Goal: Information Seeking & Learning: Understand process/instructions

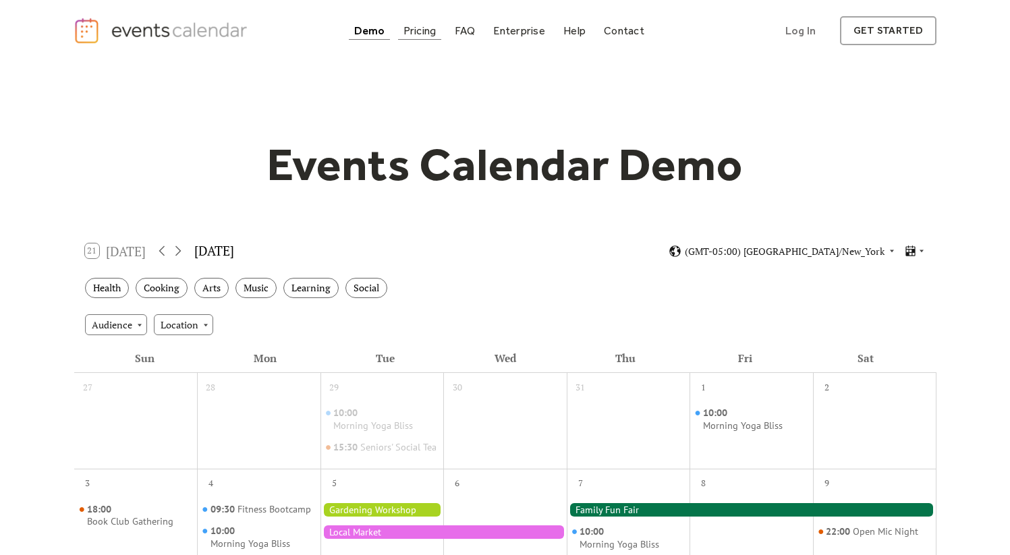
click at [416, 32] on div "Pricing" at bounding box center [420, 30] width 33 height 7
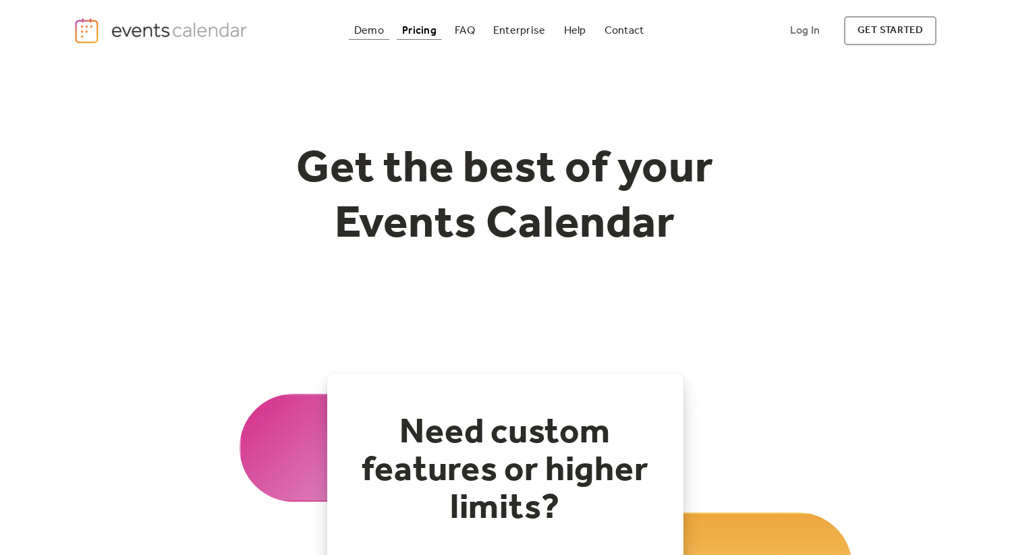
click at [361, 28] on div "Demo" at bounding box center [369, 30] width 30 height 7
click at [475, 27] on div "FAQ" at bounding box center [465, 30] width 20 height 7
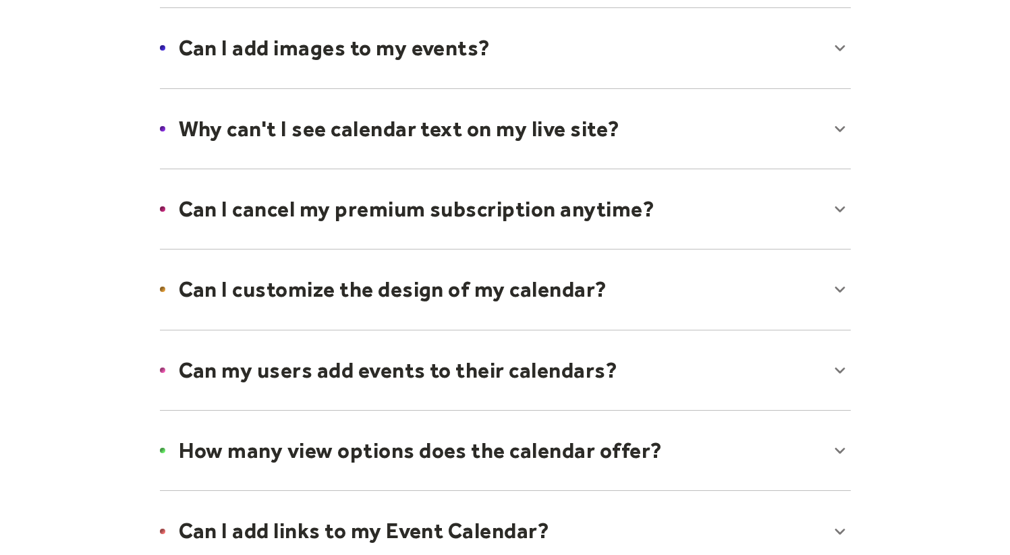
scroll to position [778, 0]
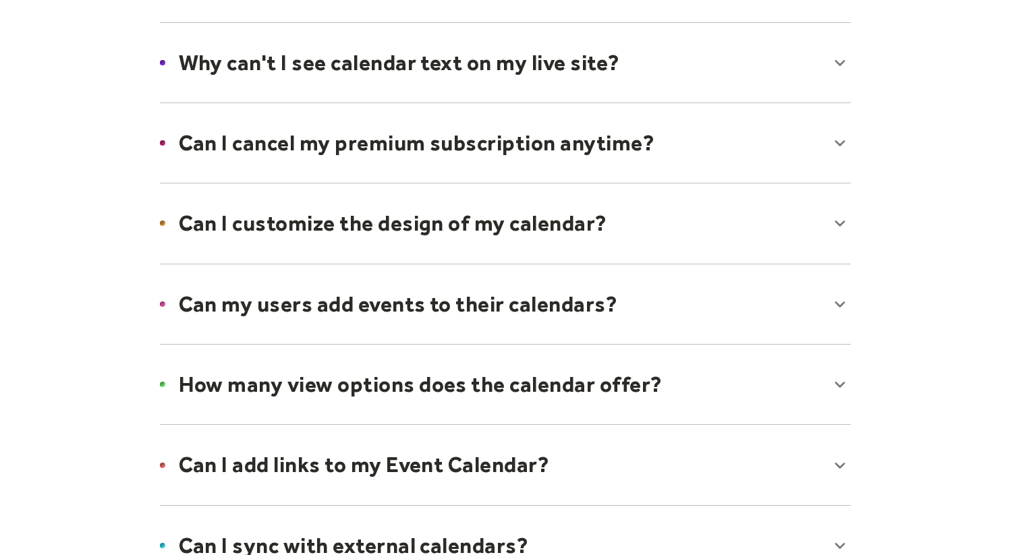
click at [433, 298] on div at bounding box center [505, 304] width 718 height 82
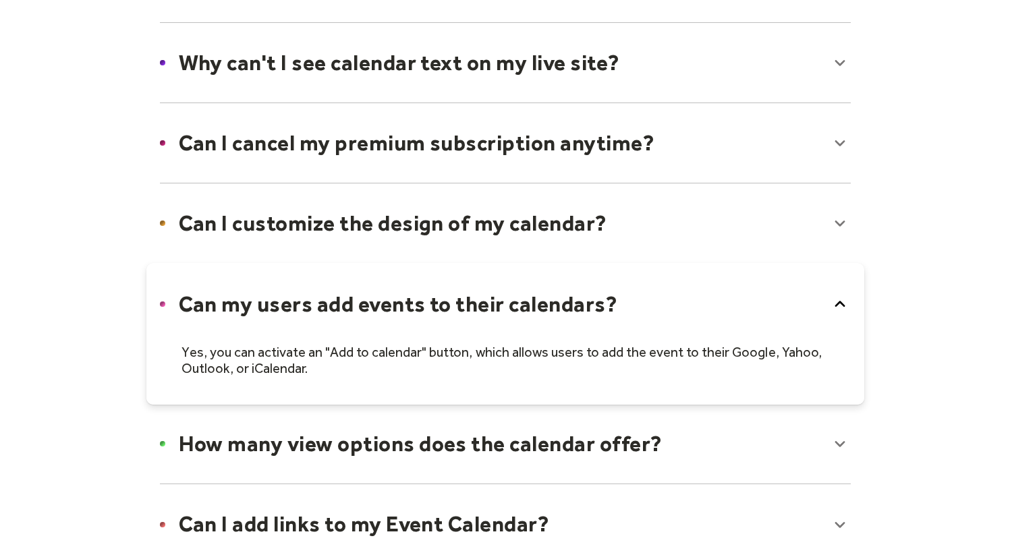
click at [433, 298] on div at bounding box center [505, 334] width 718 height 142
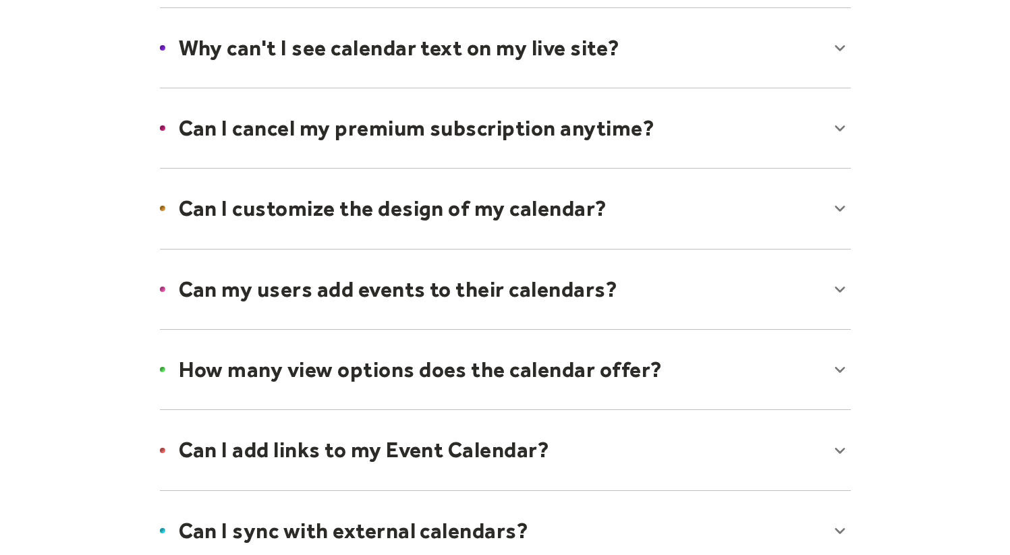
scroll to position [884, 0]
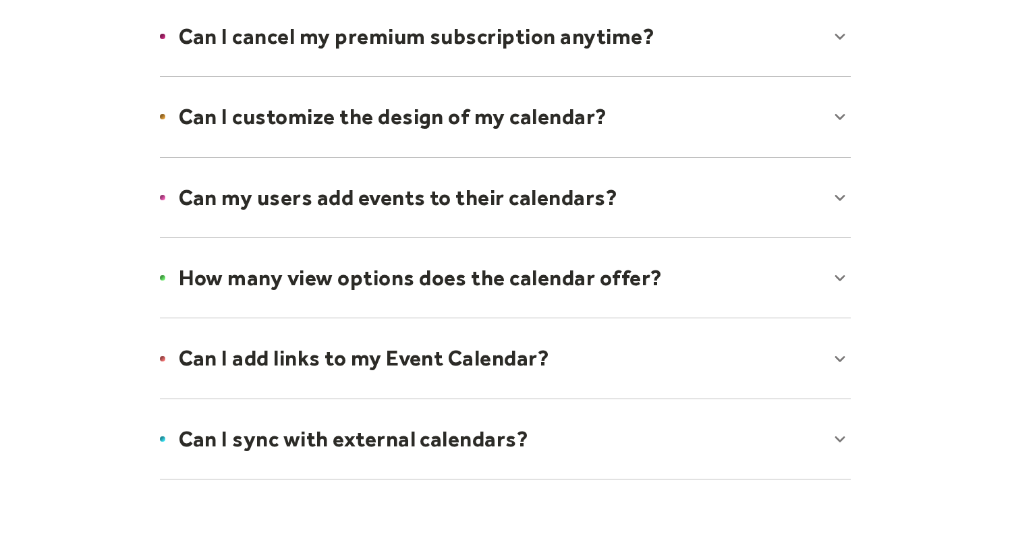
click at [260, 434] on div at bounding box center [505, 439] width 718 height 82
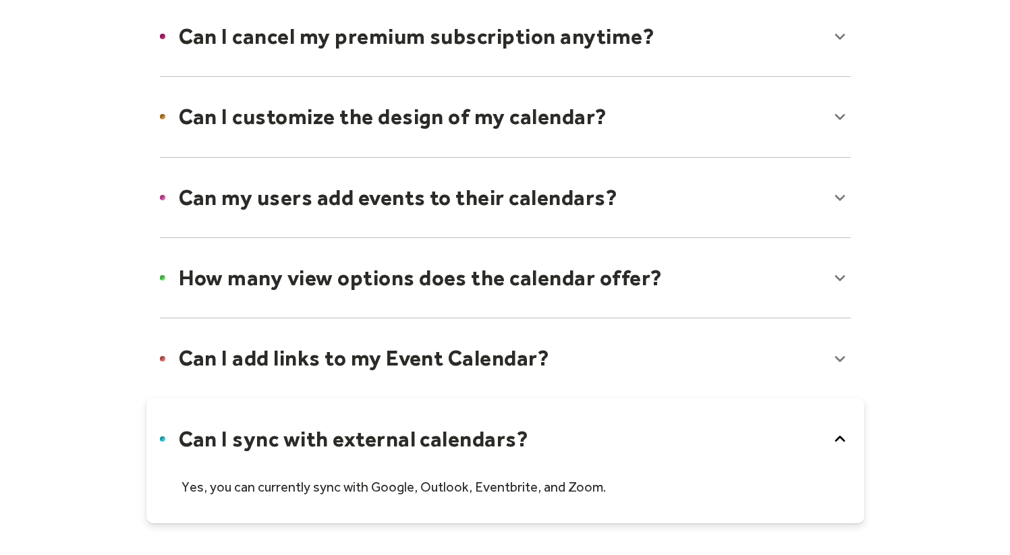
click at [260, 433] on div at bounding box center [505, 461] width 718 height 126
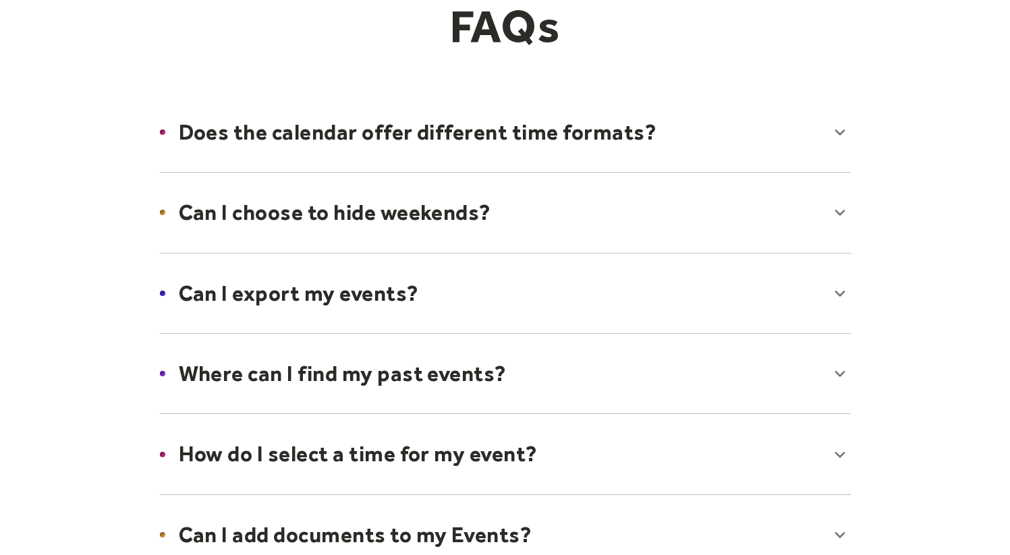
scroll to position [0, 0]
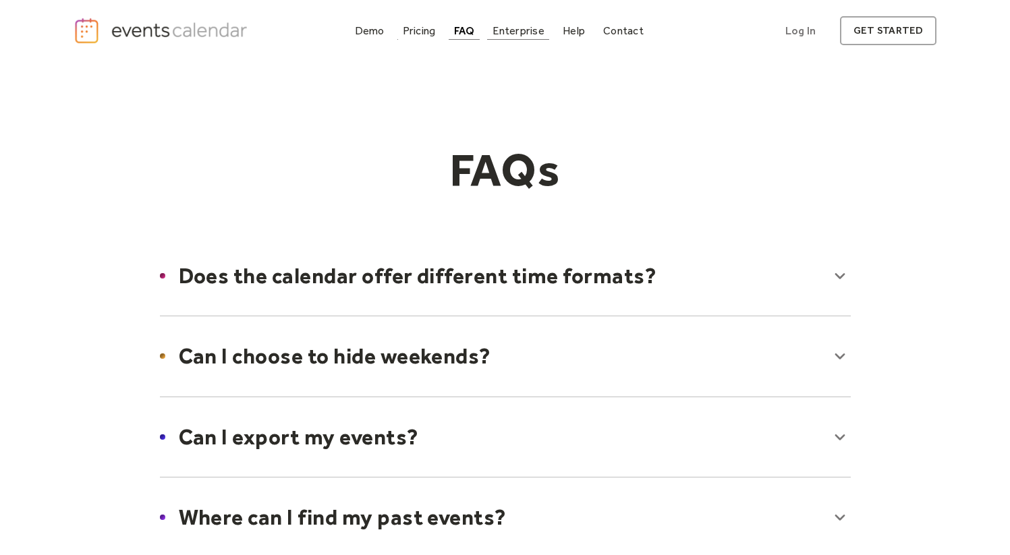
click at [521, 30] on div "Enterprise" at bounding box center [518, 30] width 51 height 7
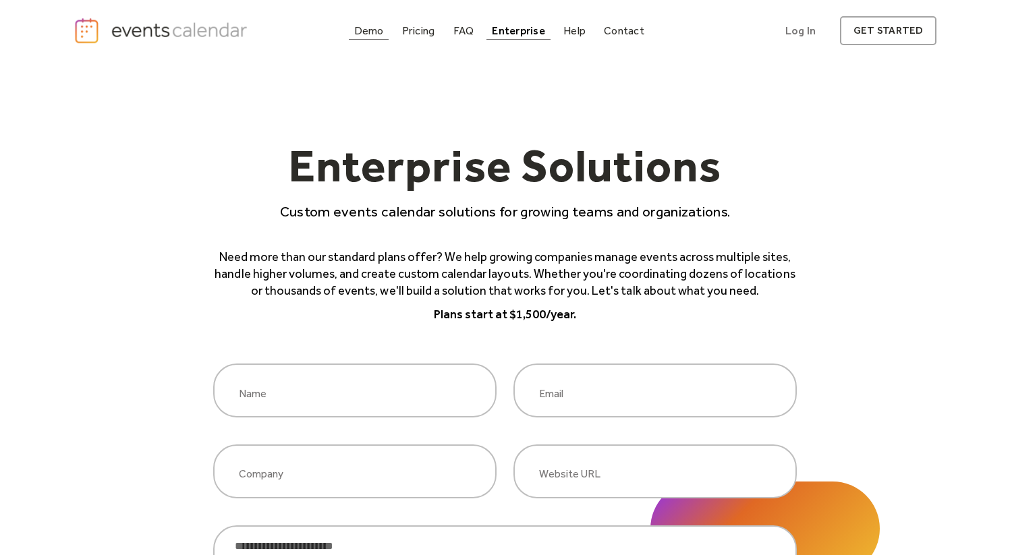
click at [362, 30] on div "Demo" at bounding box center [369, 30] width 30 height 7
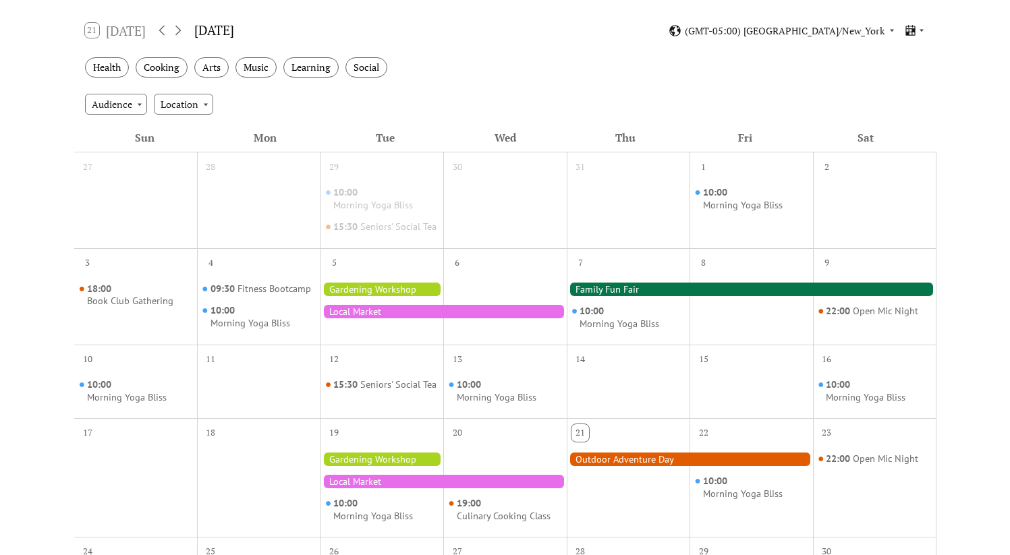
scroll to position [26, 0]
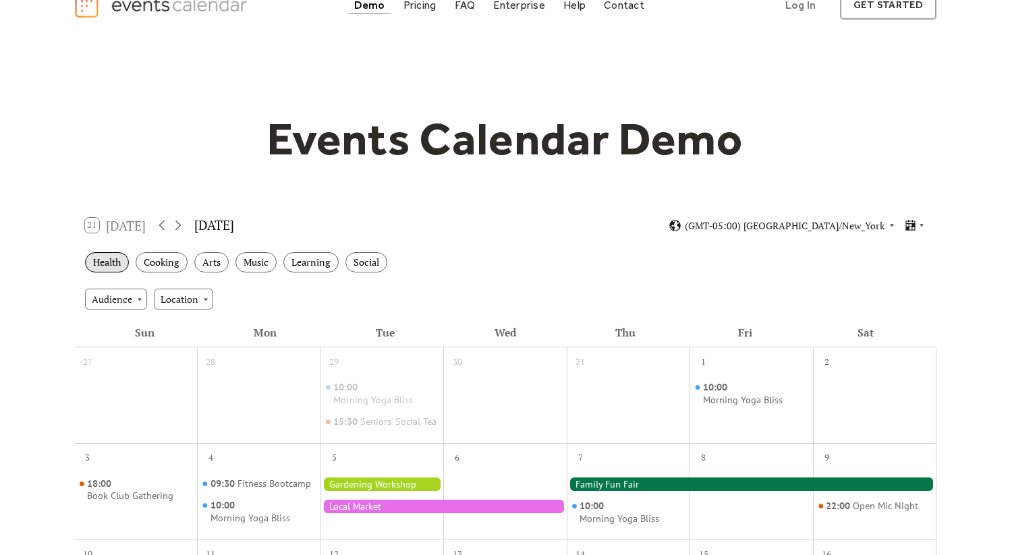
click at [113, 261] on div "Health" at bounding box center [107, 262] width 44 height 21
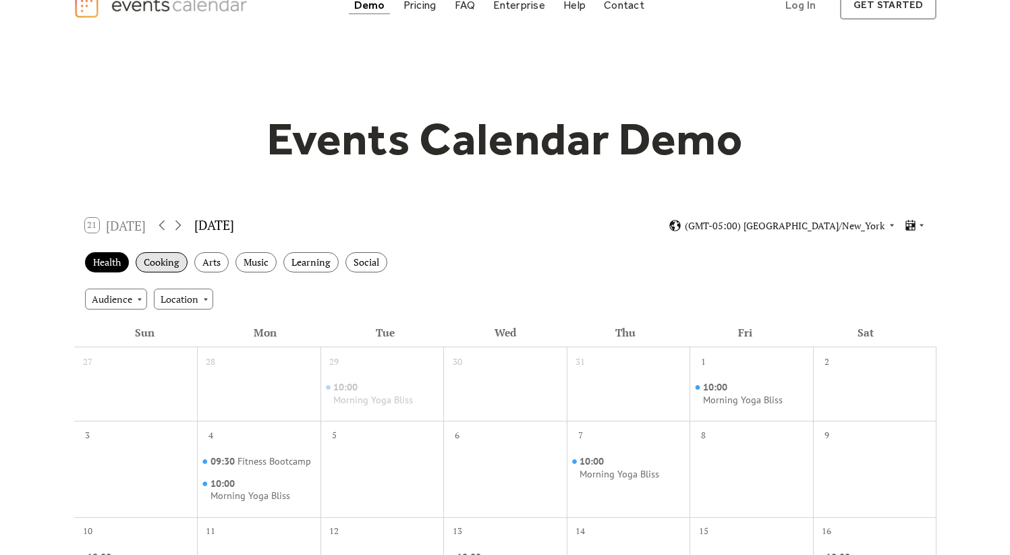
click at [156, 264] on div "Cooking" at bounding box center [162, 262] width 52 height 21
click at [200, 263] on div "Arts" at bounding box center [211, 262] width 34 height 21
click at [245, 266] on div "Music" at bounding box center [256, 262] width 41 height 21
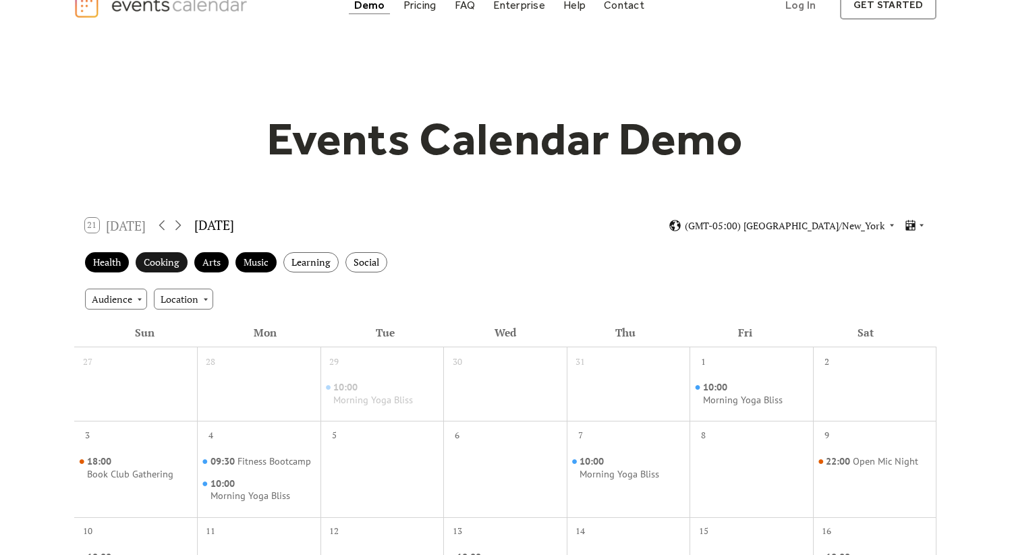
click at [184, 264] on div "Cooking" at bounding box center [162, 262] width 52 height 21
drag, startPoint x: 126, startPoint y: 263, endPoint x: 145, endPoint y: 263, distance: 18.9
click at [126, 263] on div "Health" at bounding box center [107, 262] width 44 height 21
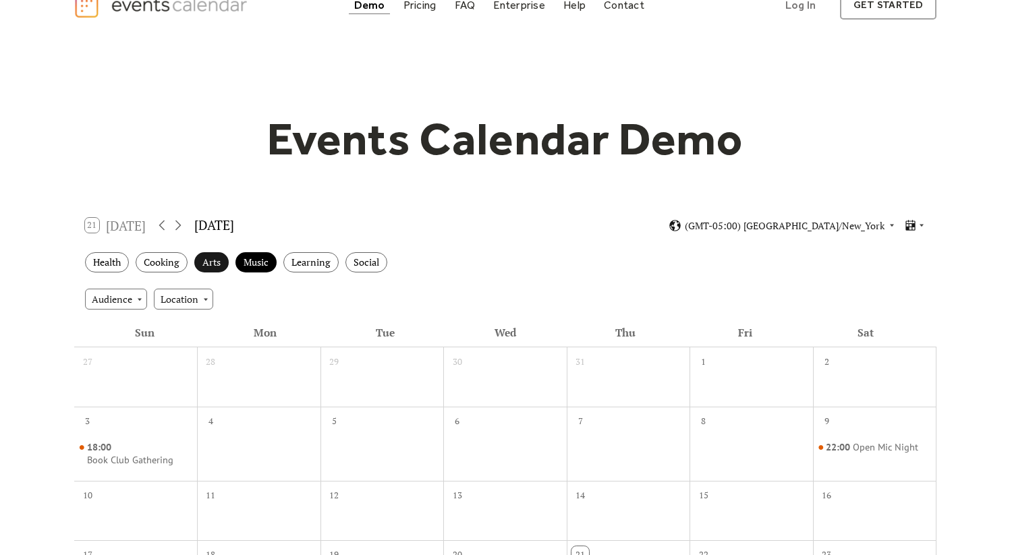
click at [201, 262] on div "Arts" at bounding box center [211, 262] width 34 height 21
click at [240, 261] on div "Music" at bounding box center [256, 262] width 41 height 21
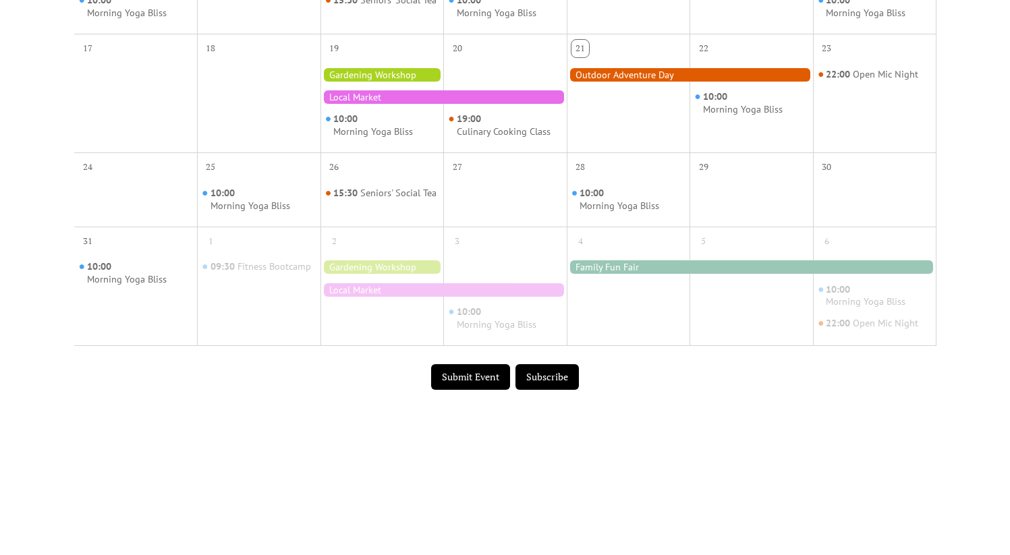
scroll to position [178, 0]
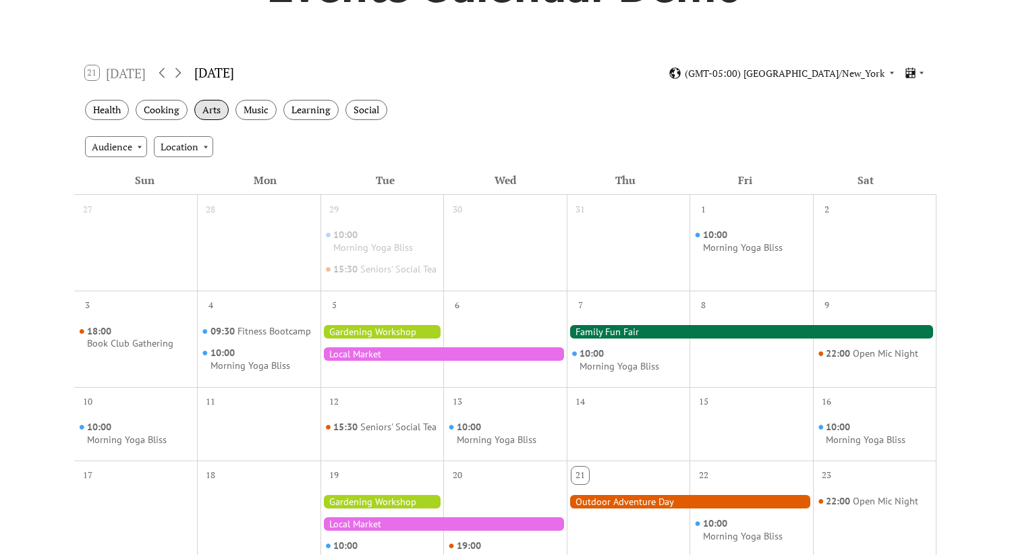
click at [207, 106] on div "Arts" at bounding box center [211, 110] width 34 height 21
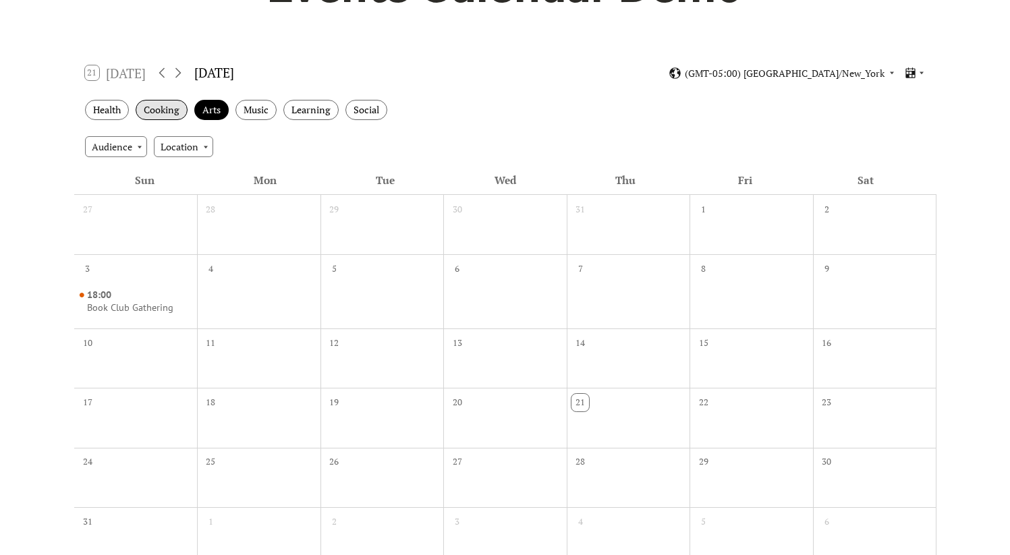
click at [175, 107] on div "Cooking" at bounding box center [162, 110] width 52 height 21
click at [134, 108] on div "Health Cooking Arts Music Learning Social" at bounding box center [505, 110] width 863 height 37
drag, startPoint x: 124, startPoint y: 110, endPoint x: 148, endPoint y: 108, distance: 25.1
click at [124, 110] on div "Health" at bounding box center [107, 110] width 44 height 21
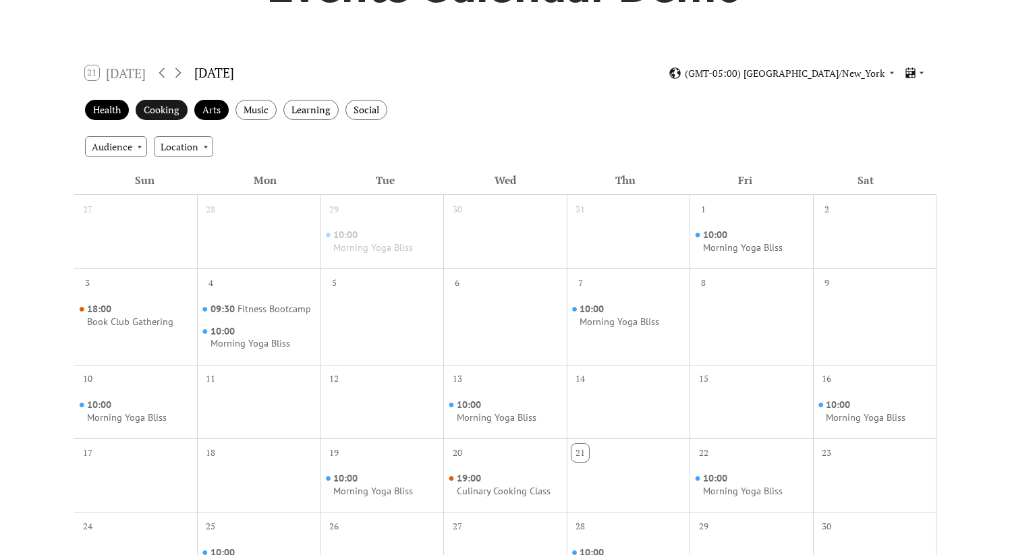
click at [168, 109] on div "Cooking" at bounding box center [162, 110] width 52 height 21
click at [201, 109] on div "Arts" at bounding box center [211, 110] width 34 height 21
click at [118, 114] on div "Health" at bounding box center [107, 110] width 44 height 21
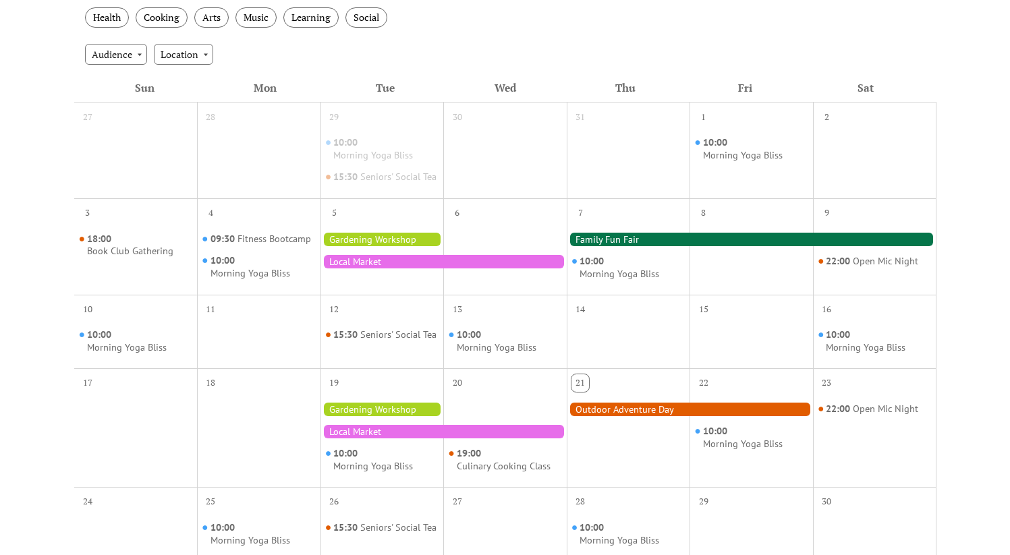
scroll to position [0, 0]
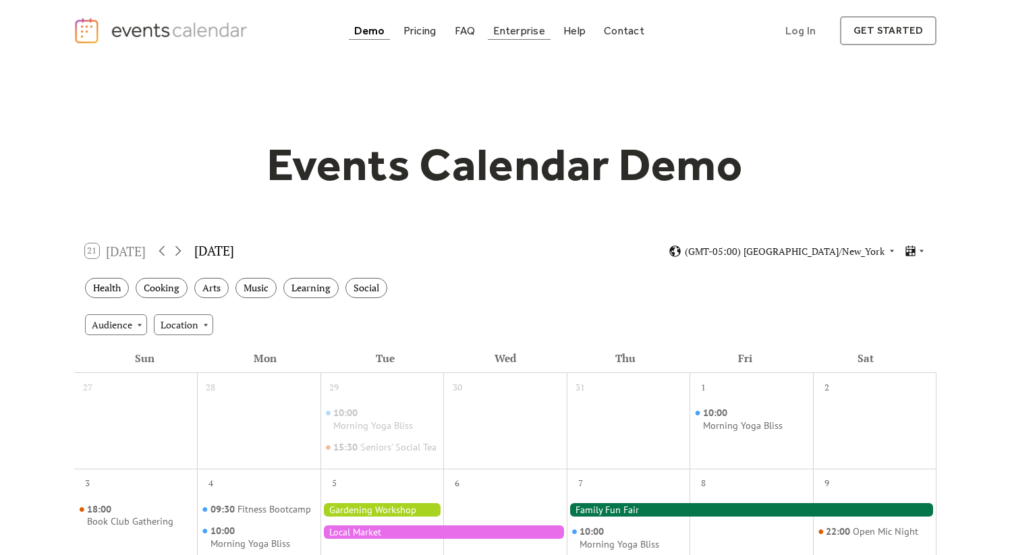
click at [524, 29] on div "Enterprise" at bounding box center [518, 30] width 51 height 7
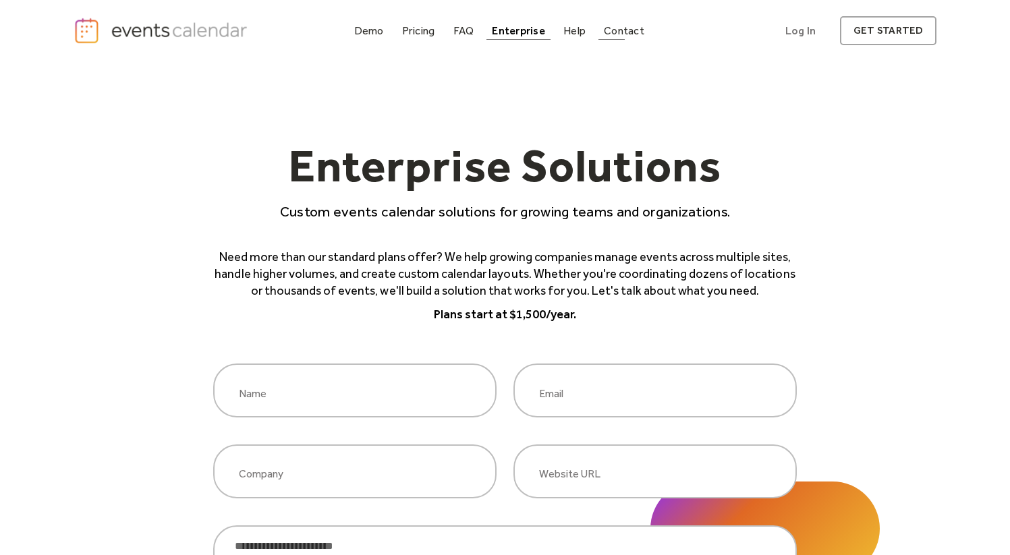
click at [619, 33] on div "Contact" at bounding box center [624, 30] width 40 height 7
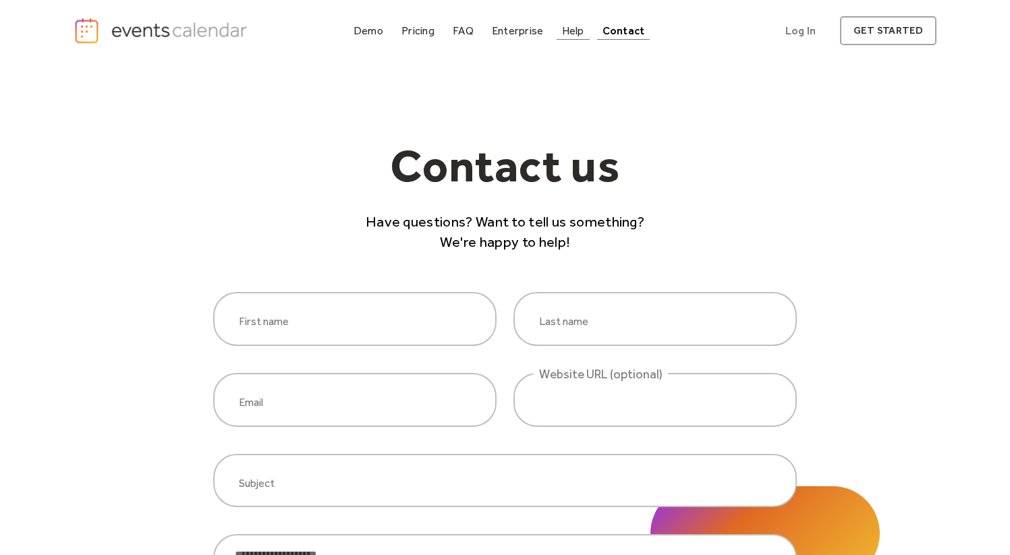
click at [584, 32] on div "Help" at bounding box center [573, 30] width 22 height 7
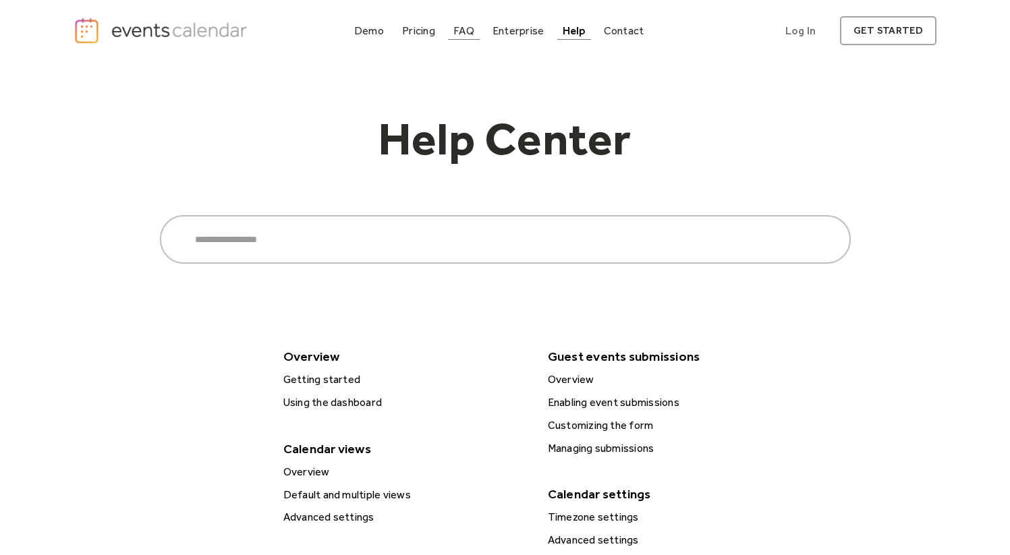
click at [414, 34] on div "Pricing" at bounding box center [418, 30] width 33 height 7
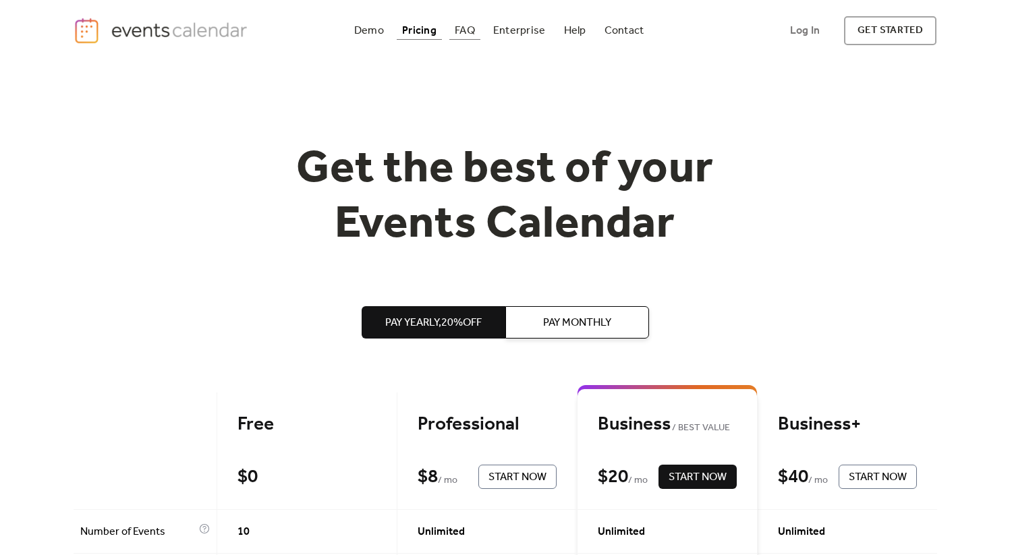
click at [457, 30] on div "FAQ" at bounding box center [465, 30] width 20 height 7
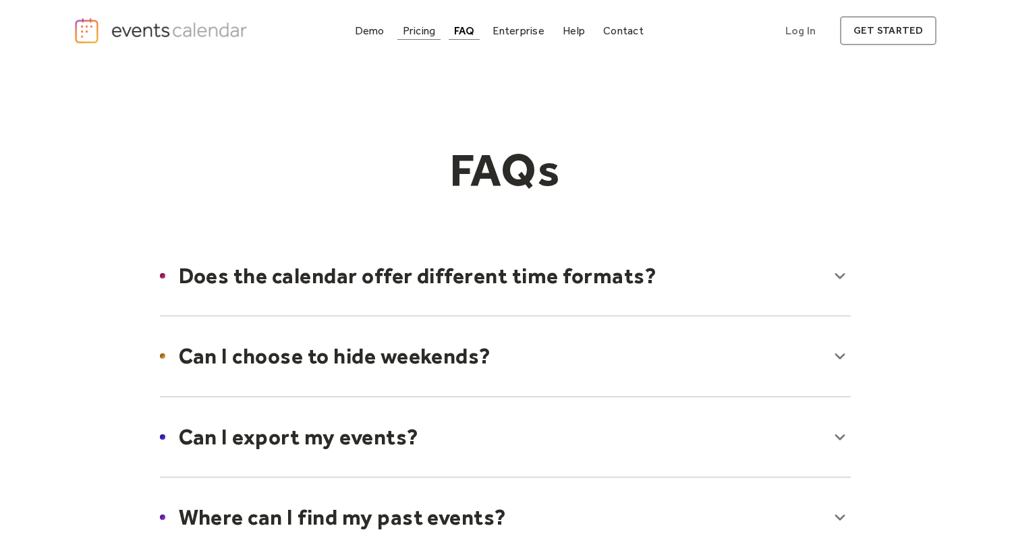
click at [431, 34] on div "Pricing" at bounding box center [419, 30] width 33 height 7
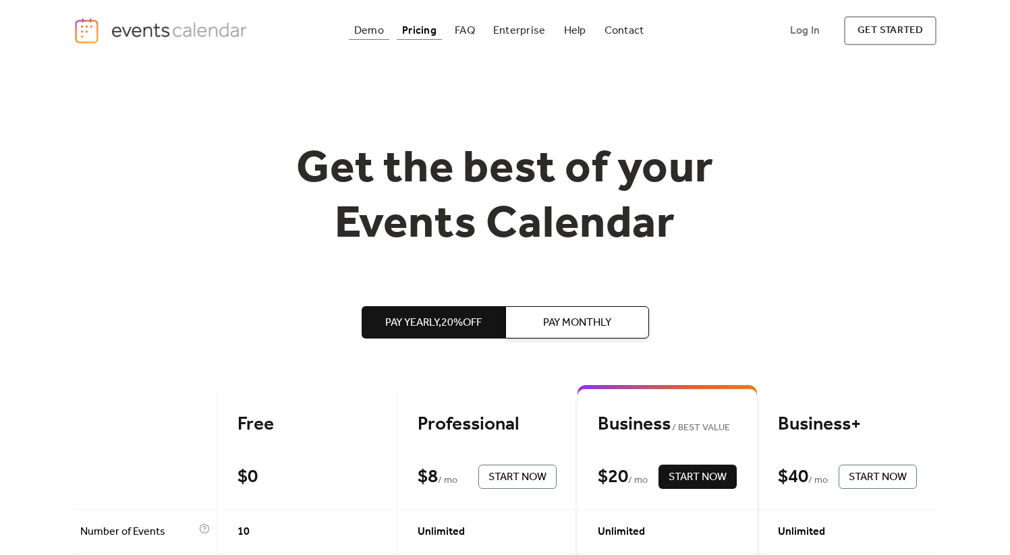
click at [379, 27] on div "Demo" at bounding box center [369, 30] width 30 height 7
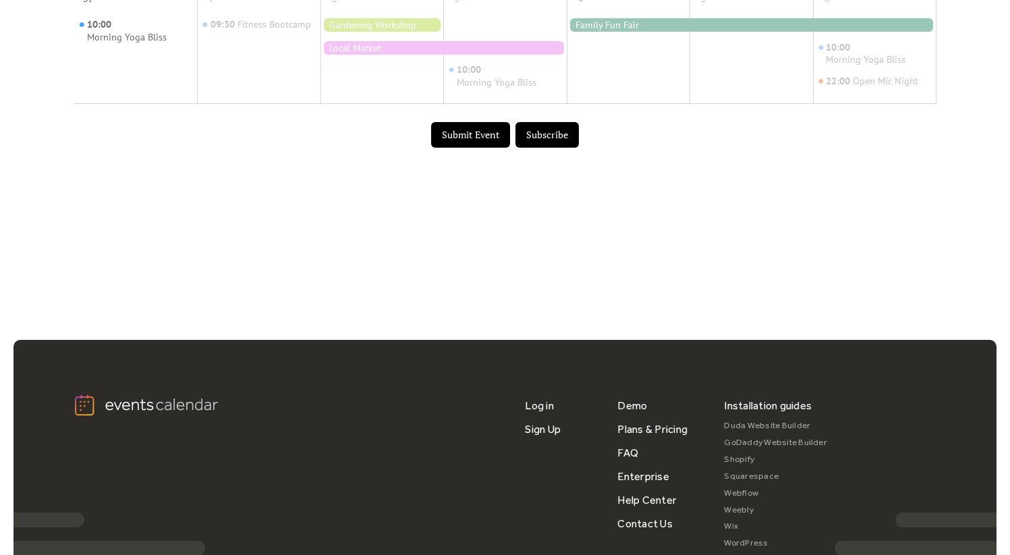
scroll to position [1014, 0]
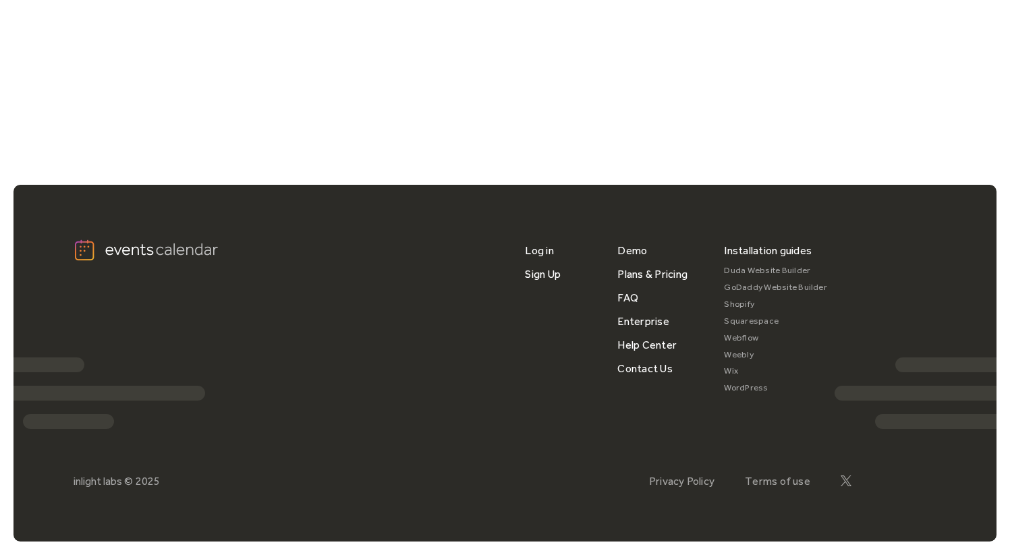
click at [748, 341] on link "Webflow" at bounding box center [775, 338] width 103 height 17
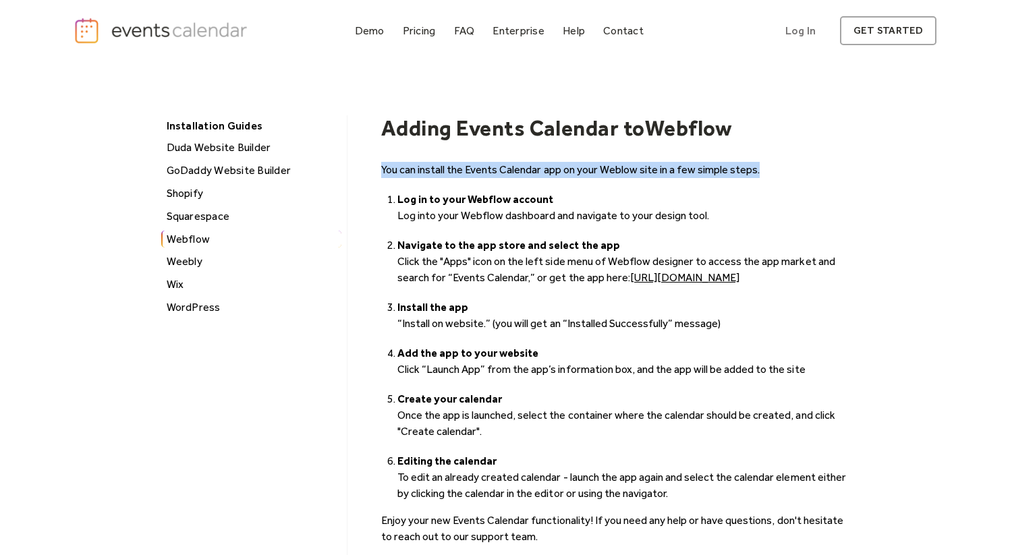
drag, startPoint x: 379, startPoint y: 169, endPoint x: 594, endPoint y: 182, distance: 215.6
click at [594, 182] on div "Installation Guides [PERSON_NAME] Website Builder GoDaddy Website Builder Shopi…" at bounding box center [505, 368] width 691 height 506
click at [593, 181] on div "You can install the Events Calendar app on your Weblow site in a few simple ste…" at bounding box center [616, 353] width 470 height 383
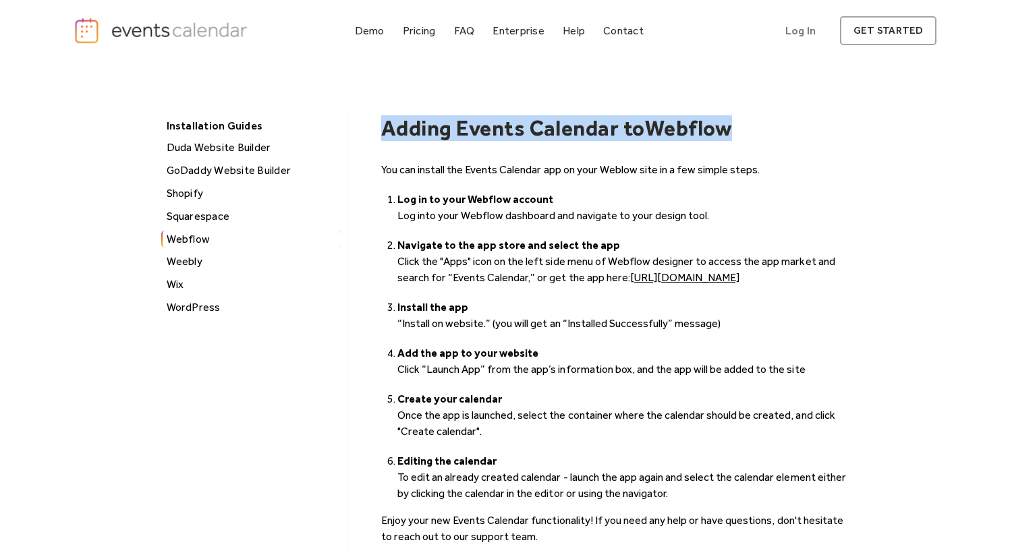
drag, startPoint x: 380, startPoint y: 128, endPoint x: 810, endPoint y: 136, distance: 430.0
click at [810, 136] on div "Installation Guides [PERSON_NAME] Website Builder GoDaddy Website Builder Shopi…" at bounding box center [505, 368] width 691 height 506
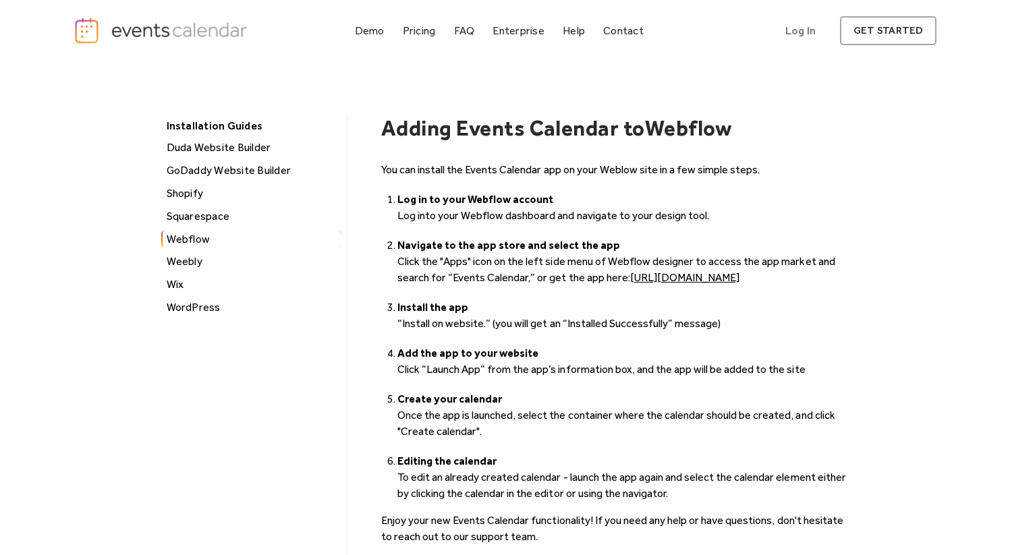
drag, startPoint x: 258, startPoint y: 31, endPoint x: 123, endPoint y: 32, distance: 135.7
click at [123, 32] on div "Demo Pricing FAQ Enterprise Help Contact Log In Get Started Log In get started" at bounding box center [506, 30] width 864 height 29
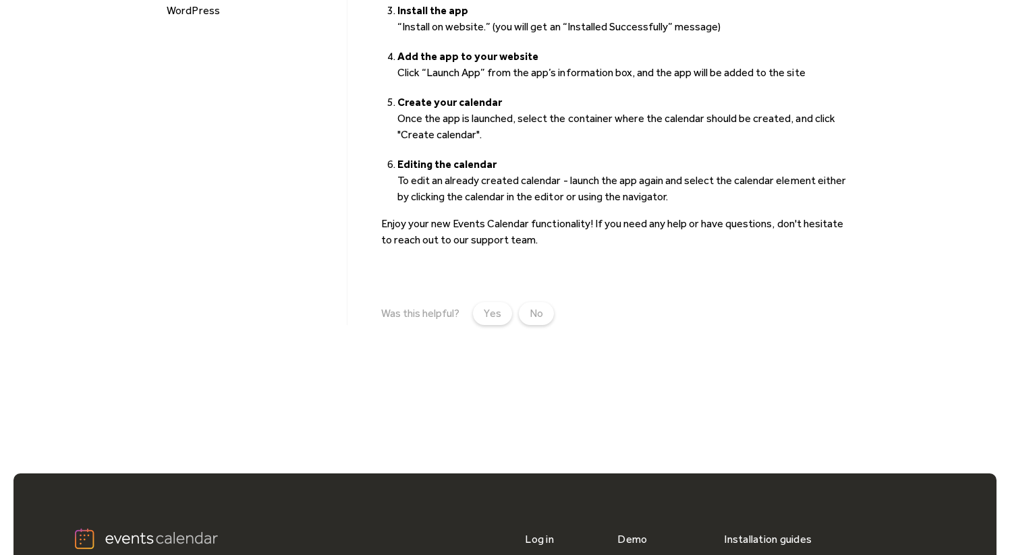
scroll to position [602, 0]
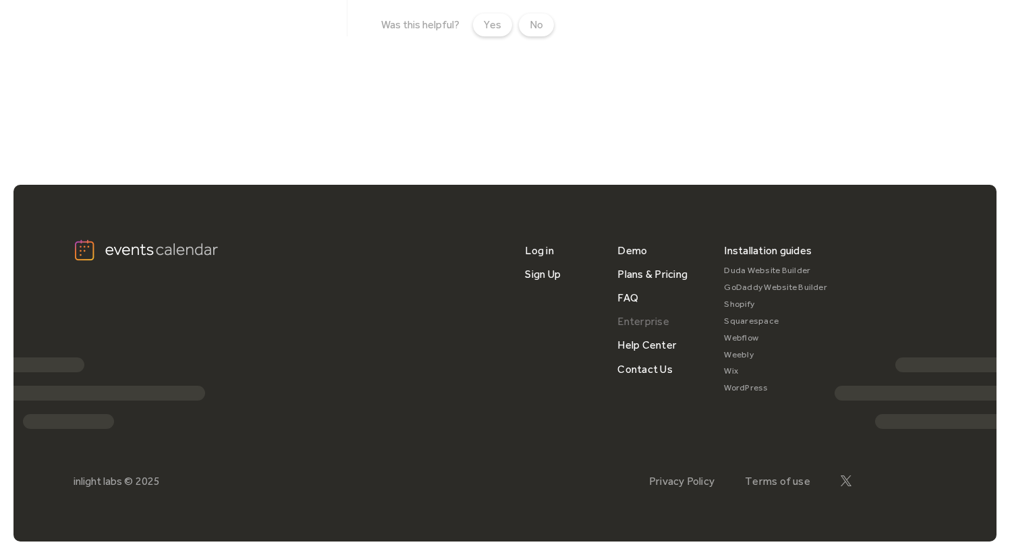
click at [633, 321] on link "Enterprise" at bounding box center [643, 322] width 51 height 24
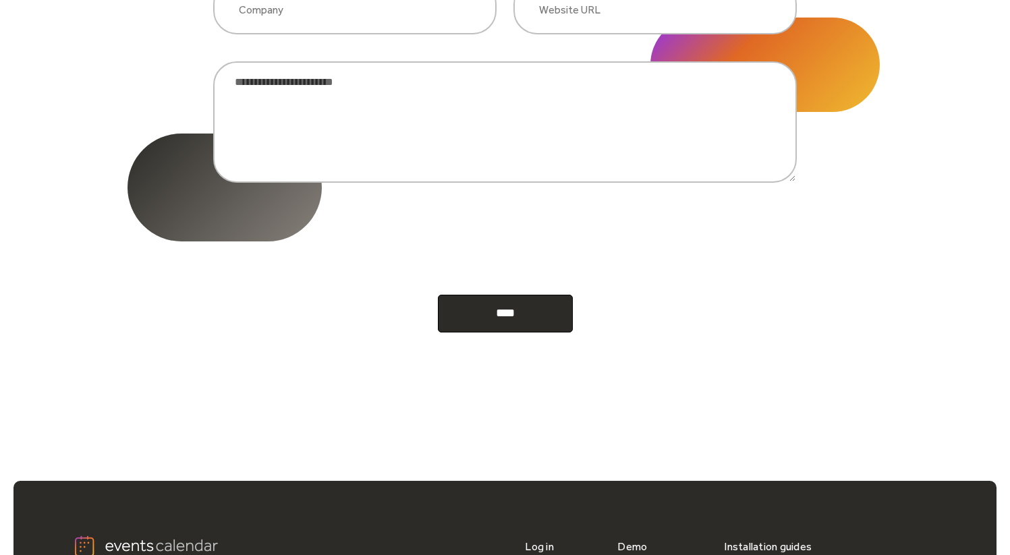
scroll to position [761, 0]
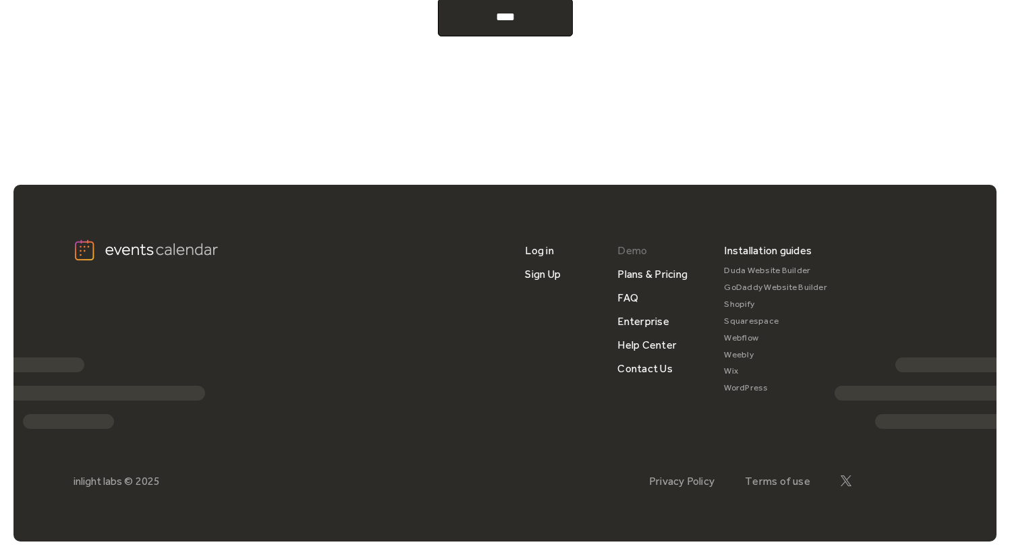
click at [636, 252] on link "Demo" at bounding box center [633, 251] width 30 height 24
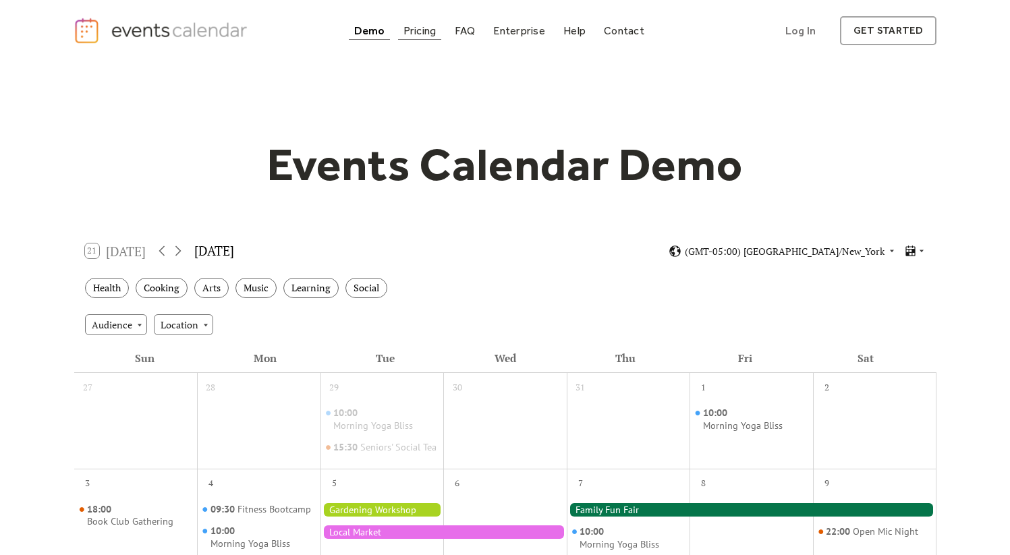
click at [424, 37] on link "Pricing" at bounding box center [420, 31] width 44 height 18
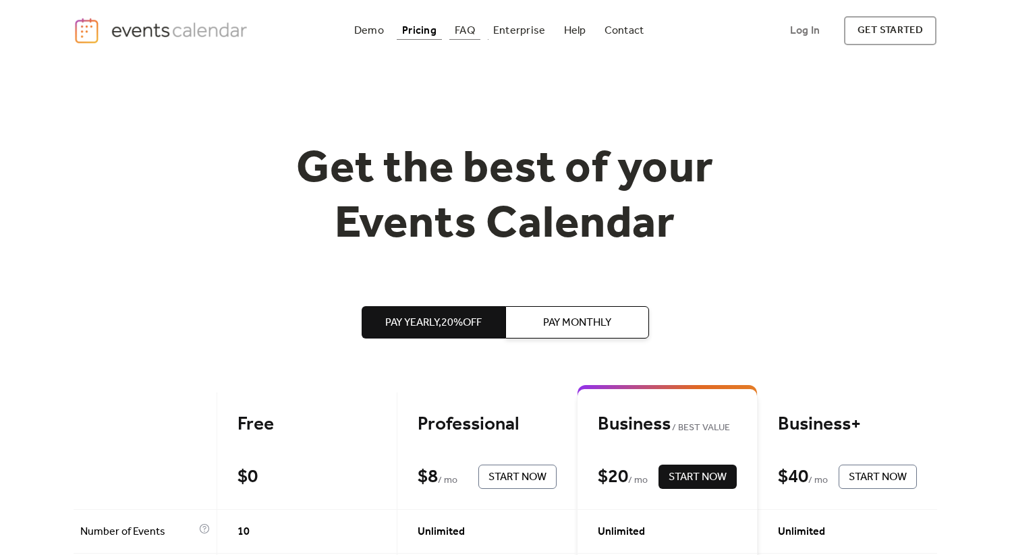
click at [457, 28] on div "FAQ" at bounding box center [465, 30] width 20 height 7
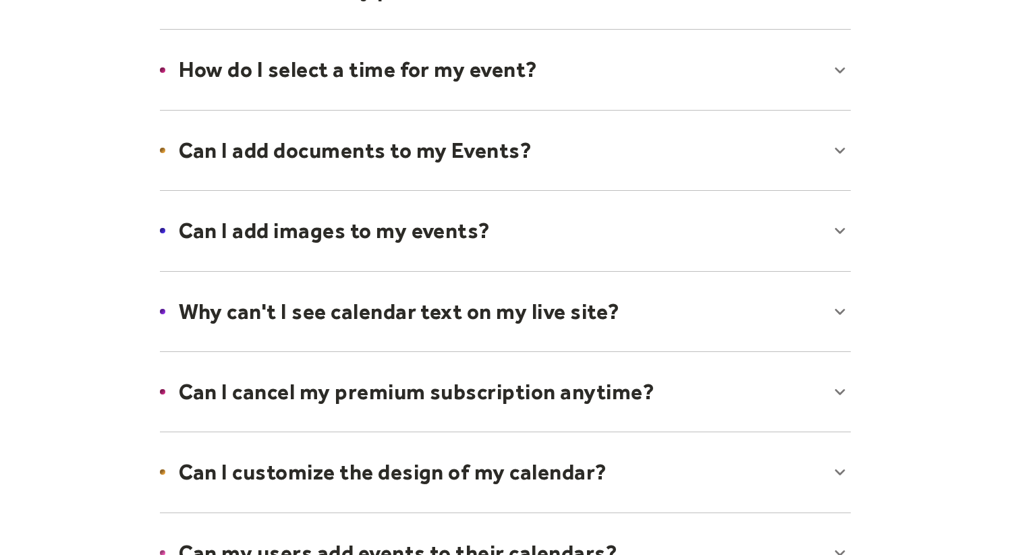
scroll to position [533, 0]
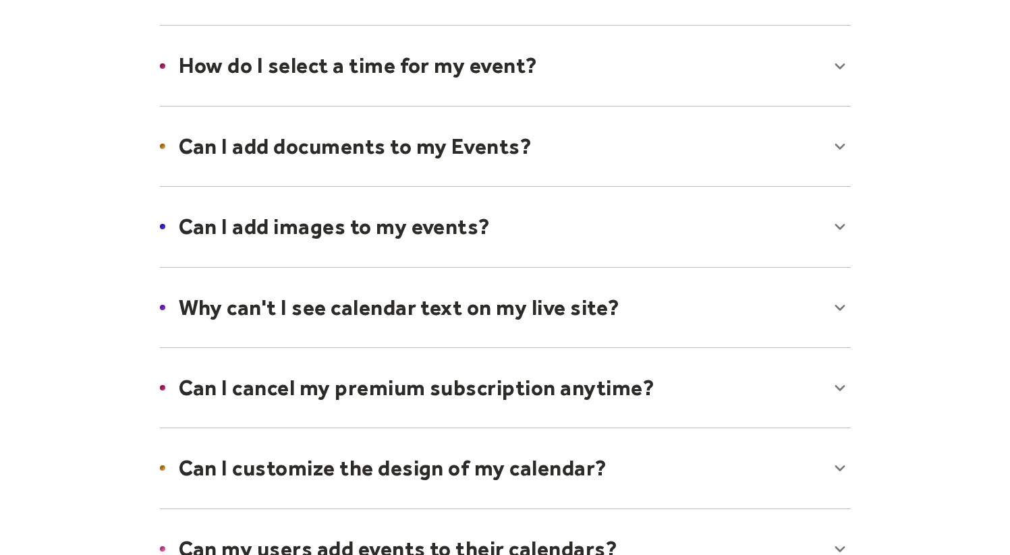
click at [373, 155] on div at bounding box center [505, 146] width 718 height 82
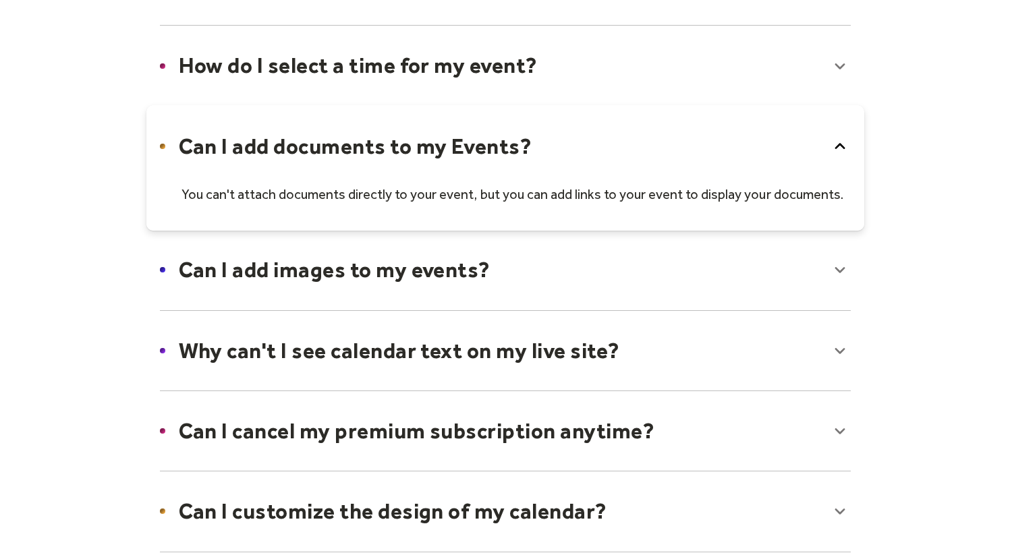
click at [373, 155] on div at bounding box center [505, 168] width 718 height 126
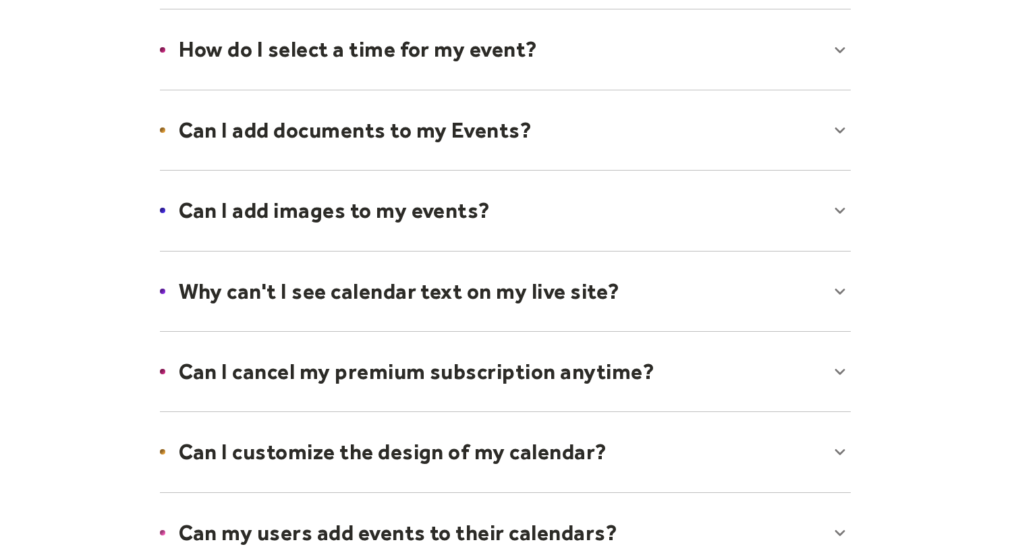
scroll to position [614, 0]
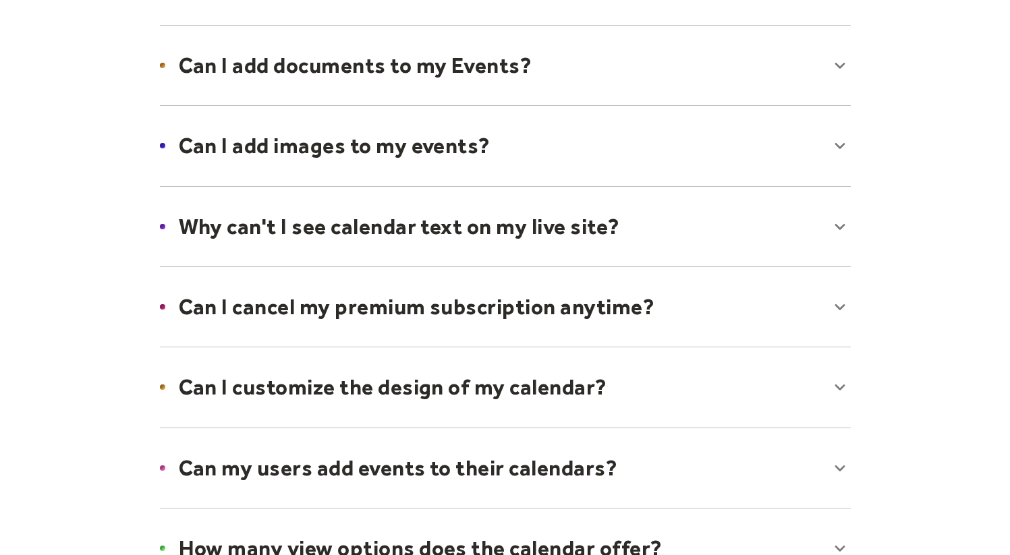
click at [384, 148] on div at bounding box center [505, 146] width 718 height 82
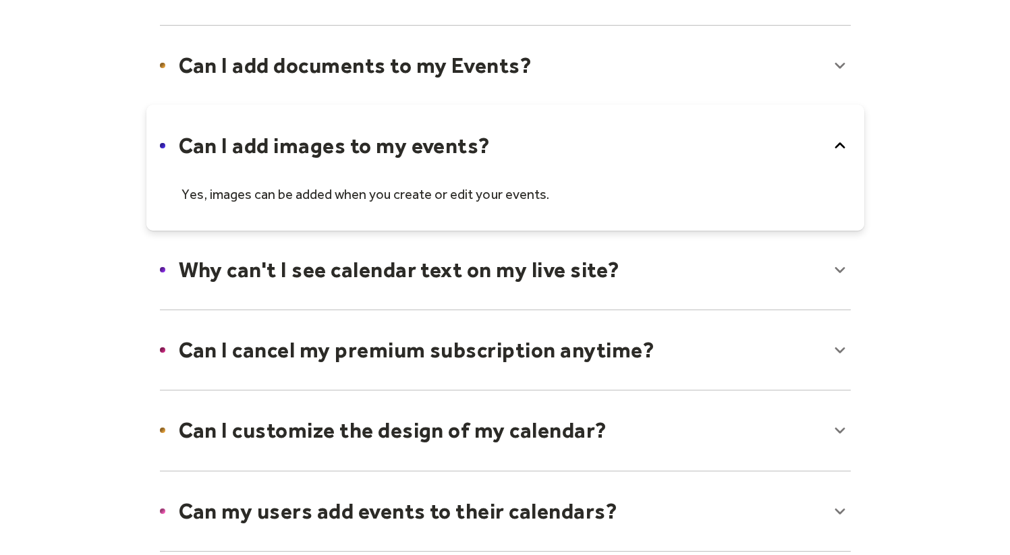
click at [383, 151] on div at bounding box center [505, 168] width 718 height 126
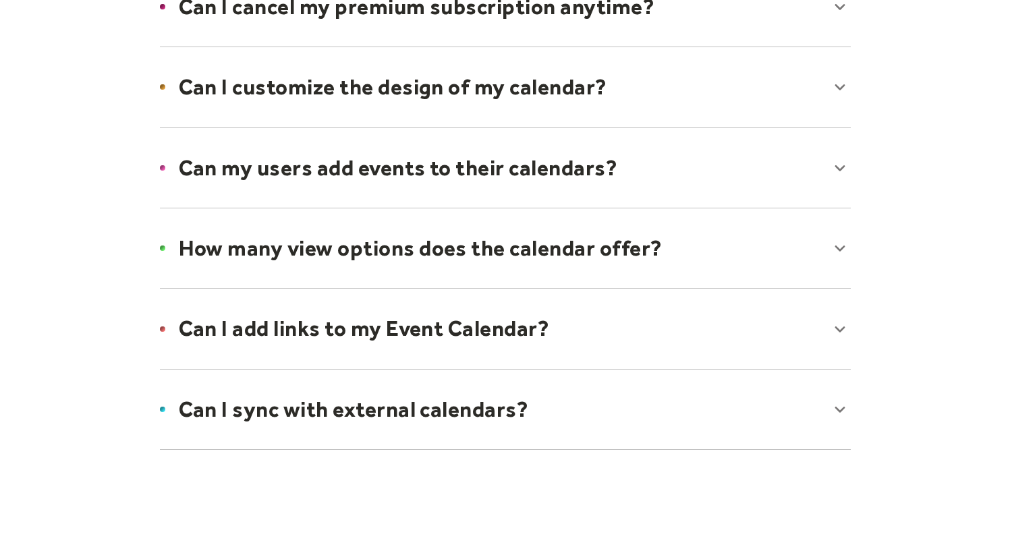
scroll to position [941, 0]
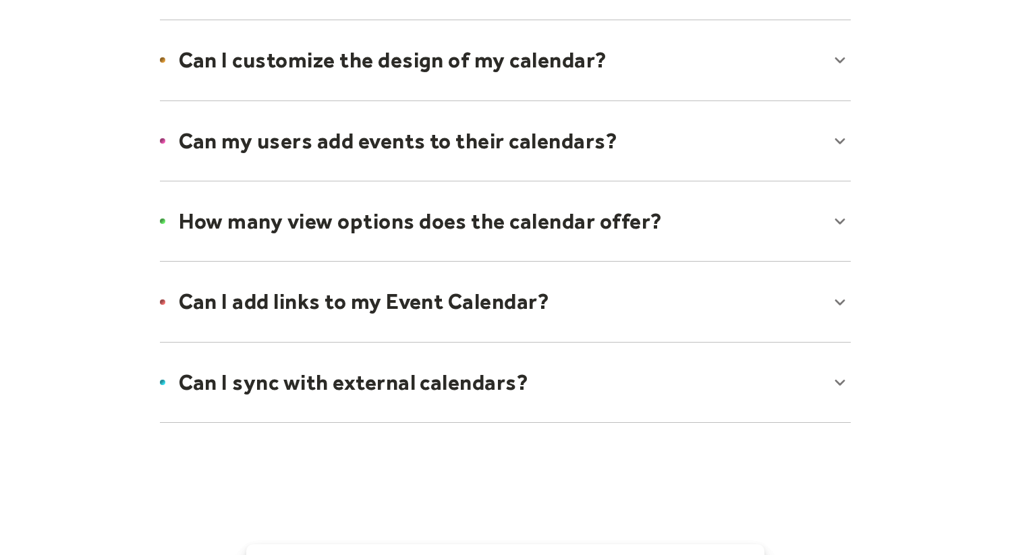
click at [356, 226] on div at bounding box center [505, 221] width 718 height 82
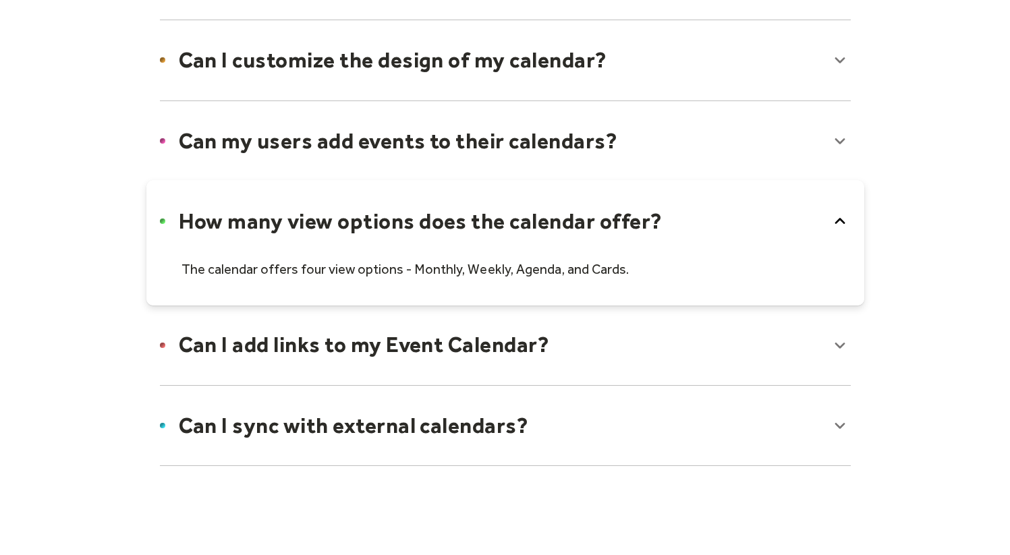
click at [356, 226] on div at bounding box center [505, 243] width 718 height 126
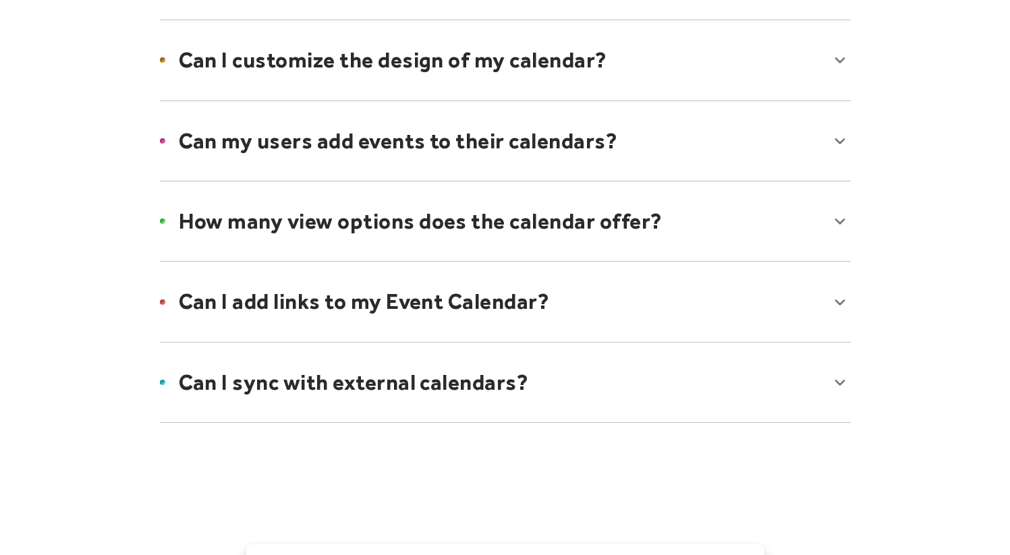
click at [333, 293] on div at bounding box center [505, 302] width 718 height 82
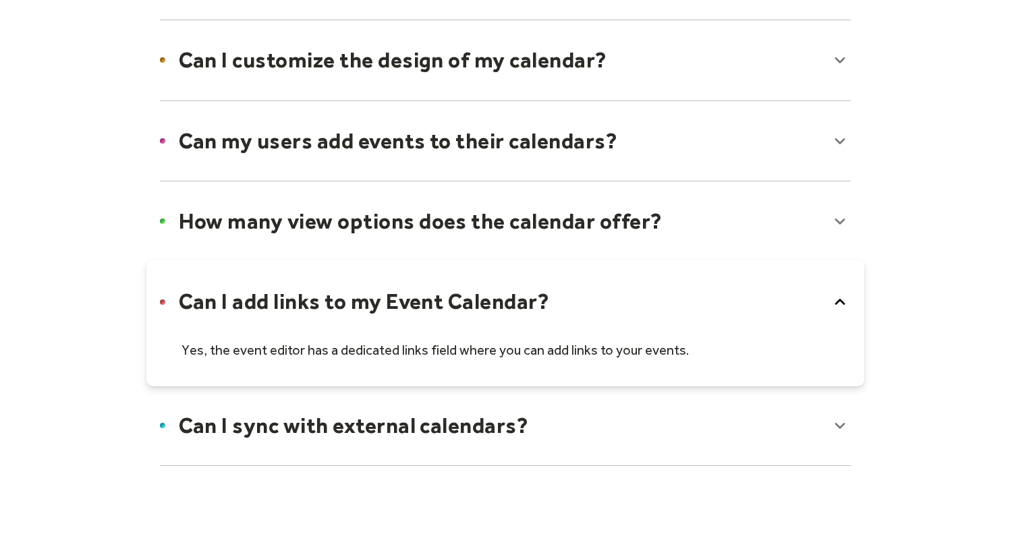
click at [333, 293] on div at bounding box center [505, 324] width 718 height 126
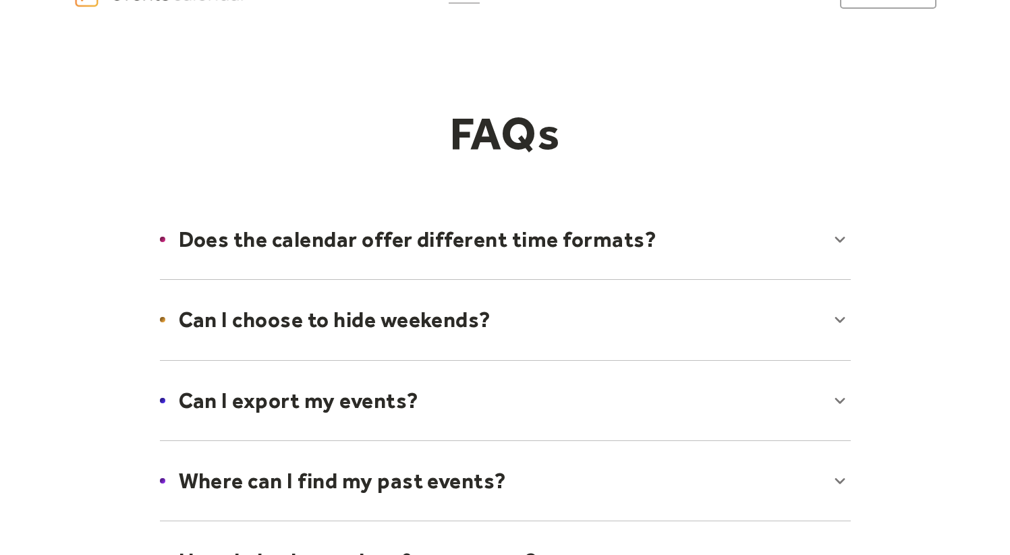
scroll to position [0, 0]
